Goal: Information Seeking & Learning: Check status

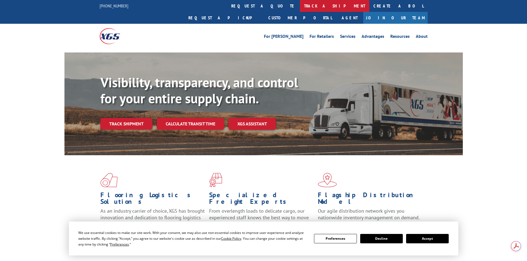
click at [300, 9] on link "track a shipment" at bounding box center [334, 6] width 69 height 12
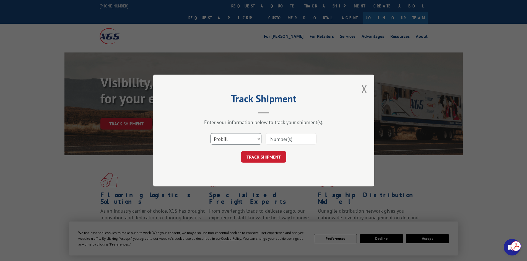
click at [232, 139] on select "Select category... Probill BOL PO" at bounding box center [235, 139] width 51 height 12
select select "po"
click at [210, 133] on select "Select category... Probill BOL PO" at bounding box center [235, 139] width 51 height 12
click at [275, 139] on input at bounding box center [290, 139] width 51 height 12
paste input "27524020"
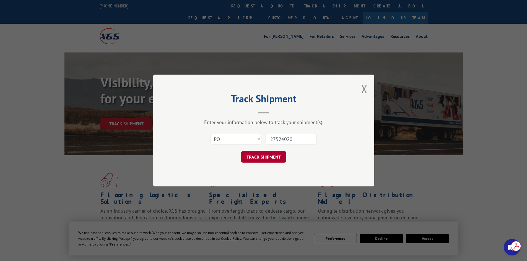
type input "27524020"
click at [267, 154] on button "TRACK SHIPMENT" at bounding box center [263, 157] width 45 height 12
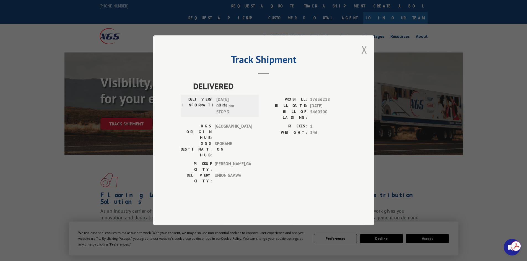
click at [364, 57] on button "Close modal" at bounding box center [364, 49] width 6 height 15
